Goal: Task Accomplishment & Management: Use online tool/utility

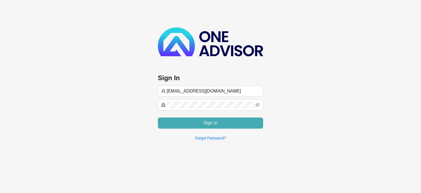
type input "[EMAIL_ADDRESS][DOMAIN_NAME]"
click at [221, 120] on button "Sign In" at bounding box center [210, 122] width 105 height 11
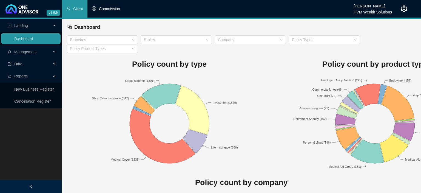
click at [111, 9] on span "Commission" at bounding box center [109, 9] width 21 height 4
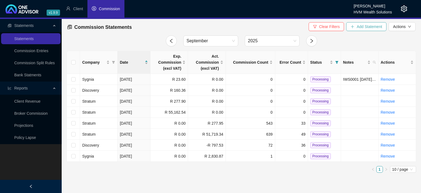
click at [351, 28] on icon "plus" at bounding box center [353, 27] width 4 height 4
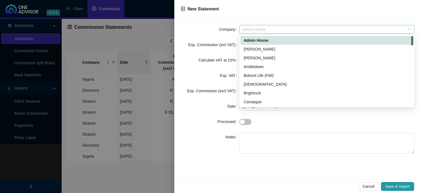
click at [269, 31] on span "Admin House" at bounding box center [327, 29] width 169 height 8
click at [265, 50] on div "[PERSON_NAME]" at bounding box center [327, 49] width 166 height 6
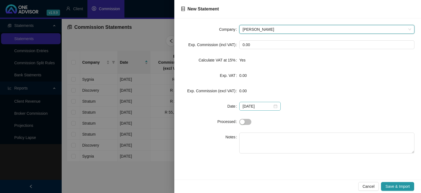
click at [273, 107] on div "[DATE]" at bounding box center [260, 106] width 35 height 6
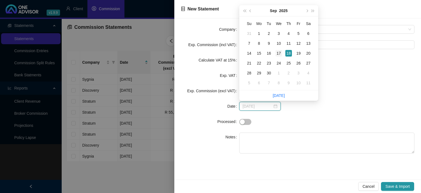
type input "[DATE]"
click at [276, 53] on div "17" at bounding box center [279, 53] width 7 height 7
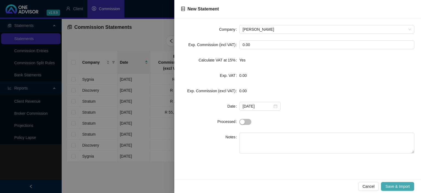
click at [388, 185] on span "Save & Import" at bounding box center [397, 186] width 24 height 6
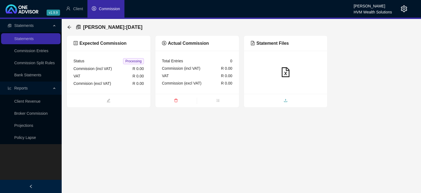
click at [279, 102] on span "upload" at bounding box center [286, 101] width 84 height 6
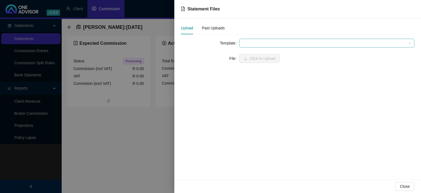
click at [252, 41] on span at bounding box center [327, 43] width 169 height 8
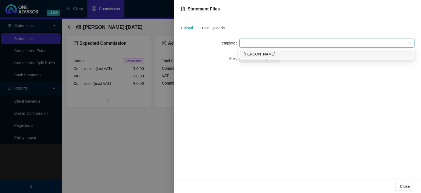
click at [253, 53] on div "[PERSON_NAME]" at bounding box center [327, 54] width 166 height 6
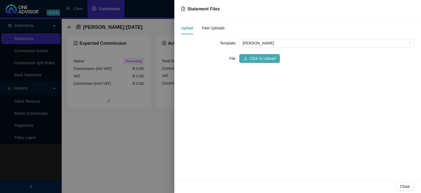
click at [249, 60] on button "Click to Upload" at bounding box center [259, 58] width 41 height 9
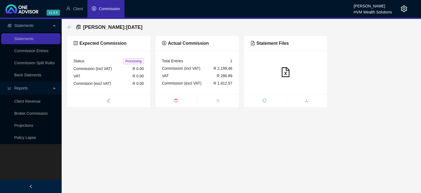
click at [69, 28] on icon "arrow-left" at bounding box center [69, 27] width 4 height 4
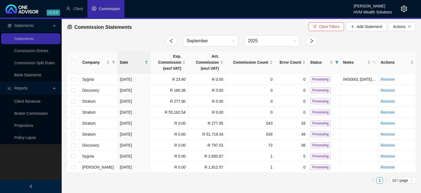
click at [405, 12] on icon "setting" at bounding box center [404, 8] width 7 height 7
